Goal: Information Seeking & Learning: Learn about a topic

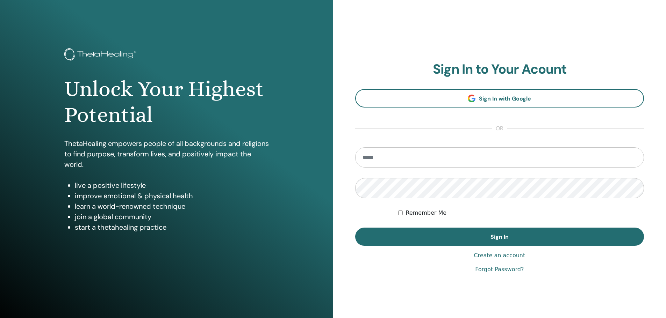
type input "**********"
click at [418, 211] on label "Remember Me" at bounding box center [425, 213] width 41 height 8
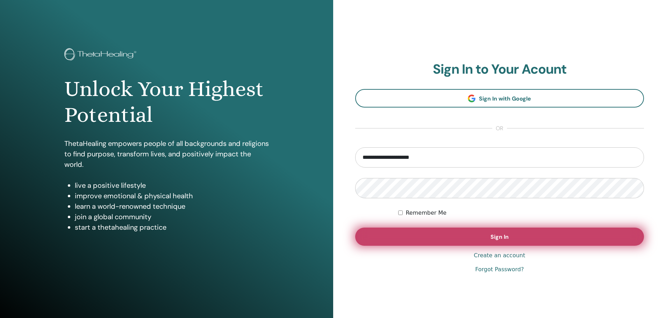
click at [427, 237] on button "Sign In" at bounding box center [499, 237] width 289 height 18
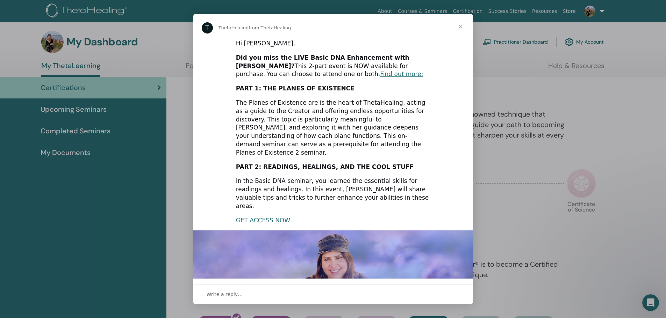
click at [461, 24] on span "Close" at bounding box center [460, 26] width 25 height 25
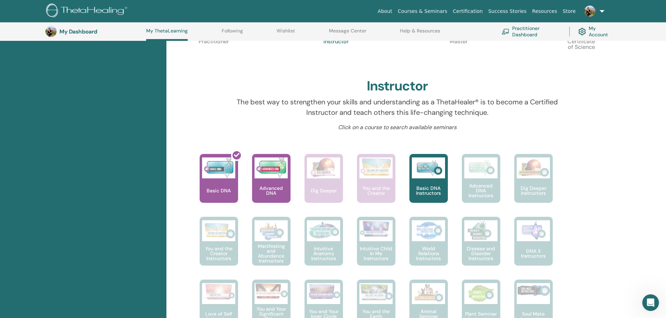
scroll to position [193, 0]
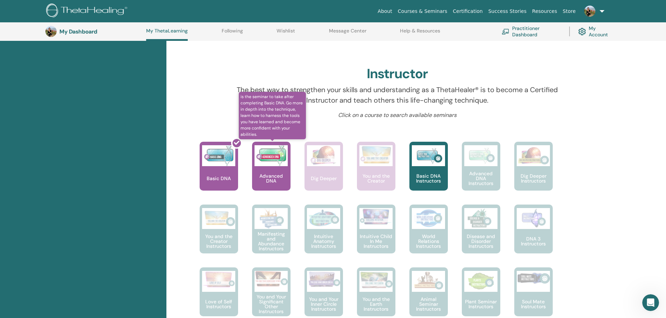
click at [268, 174] on p "Advanced DNA" at bounding box center [271, 179] width 38 height 10
